Goal: Communication & Community: Answer question/provide support

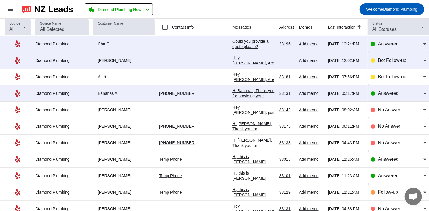
click at [232, 62] on div "Hey [PERSON_NAME], Are you still interested in getting an estimate? Is there a …" at bounding box center [253, 70] width 42 height 31
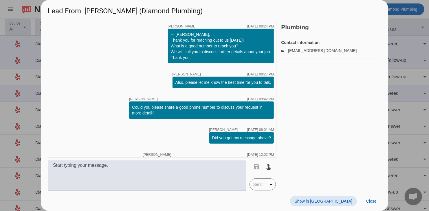
scroll to position [27, 0]
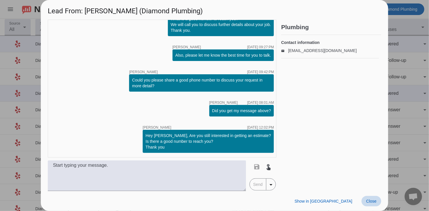
click at [368, 201] on span "Close" at bounding box center [371, 201] width 10 height 5
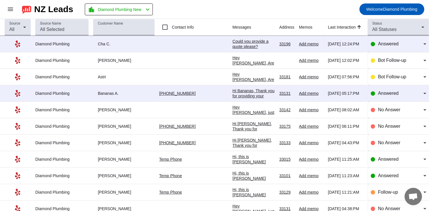
click at [232, 43] on div "Could you provide a quote please?" at bounding box center [253, 44] width 42 height 10
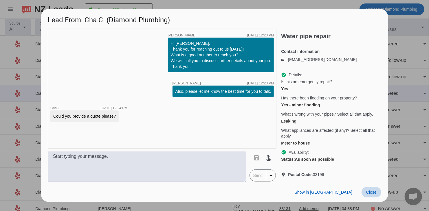
click at [372, 195] on span "Close" at bounding box center [371, 192] width 10 height 5
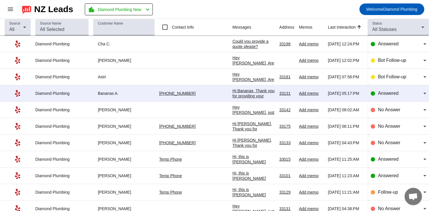
click at [232, 92] on div "Hi Bananas, Thank you for providing your information! We'll get back to you as …" at bounding box center [253, 101] width 42 height 26
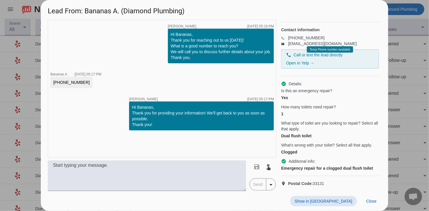
scroll to position [22, 0]
click at [373, 203] on span "Close" at bounding box center [371, 201] width 10 height 5
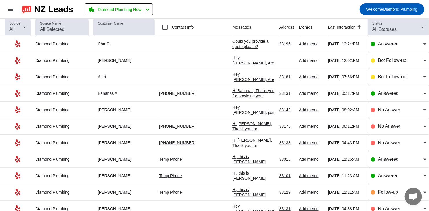
click at [232, 91] on div "Hi Bananas, Thank you for providing your information! We'll get back to you as …" at bounding box center [253, 101] width 42 height 26
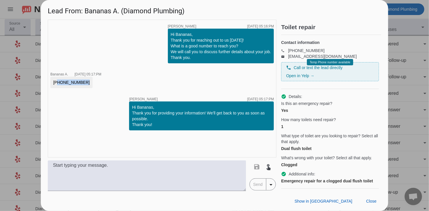
drag, startPoint x: 55, startPoint y: 82, endPoint x: 80, endPoint y: 84, distance: 25.6
click at [80, 84] on div "[PHONE_NUMBER]" at bounding box center [71, 83] width 36 height 6
copy div "[PHONE_NUMBER]"
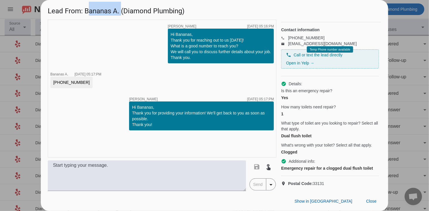
drag, startPoint x: 121, startPoint y: 11, endPoint x: 87, endPoint y: 12, distance: 34.7
click at [87, 12] on h1 "Lead From: Bananas A. (Diamond Plumbing)" at bounding box center [214, 9] width 347 height 19
copy h1 "Bananas A."
click at [369, 202] on span "Close" at bounding box center [371, 201] width 10 height 5
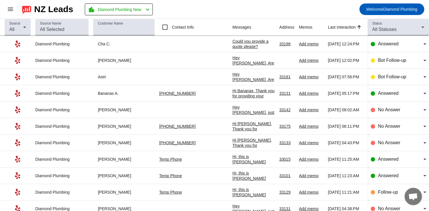
scroll to position [0, 0]
click at [232, 94] on div "Hi Bananas, Thank you for providing your information! We'll get back to you as …" at bounding box center [253, 101] width 42 height 26
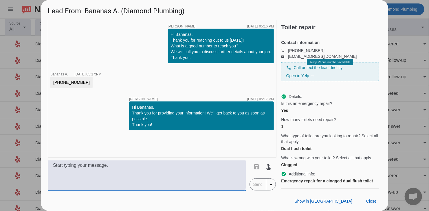
click at [162, 173] on textarea at bounding box center [147, 176] width 198 height 31
paste textarea "Hi, this is [PERSON_NAME] from Diamond Plumbing we’re following up on your rece…"
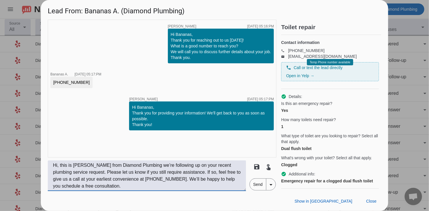
type textarea "Hi, this is [PERSON_NAME] from Diamond Plumbing we’re following up on your rece…"
click at [258, 190] on span "Send" at bounding box center [258, 185] width 17 height 12
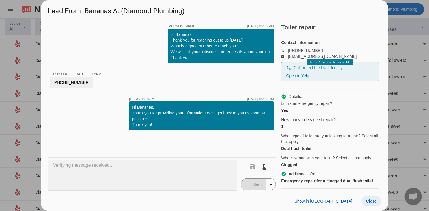
click at [374, 203] on span "Close" at bounding box center [371, 201] width 10 height 5
